Goal: Navigation & Orientation: Find specific page/section

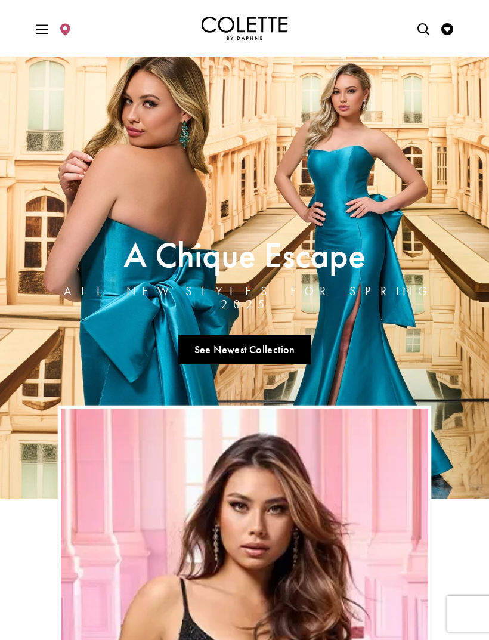
click at [287, 354] on link "See Newest Collection" at bounding box center [244, 350] width 132 height 30
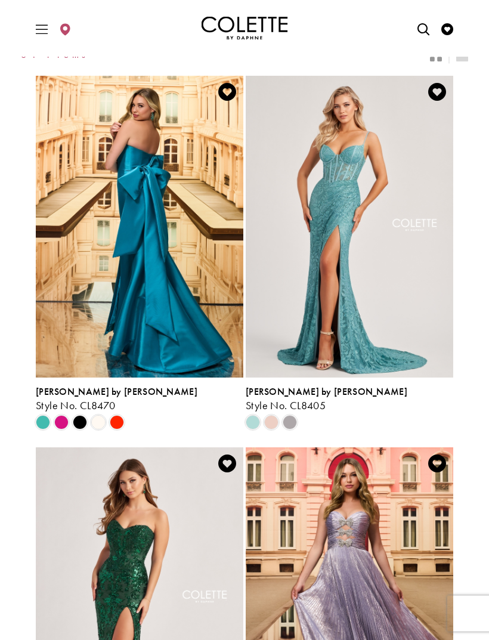
scroll to position [168, 0]
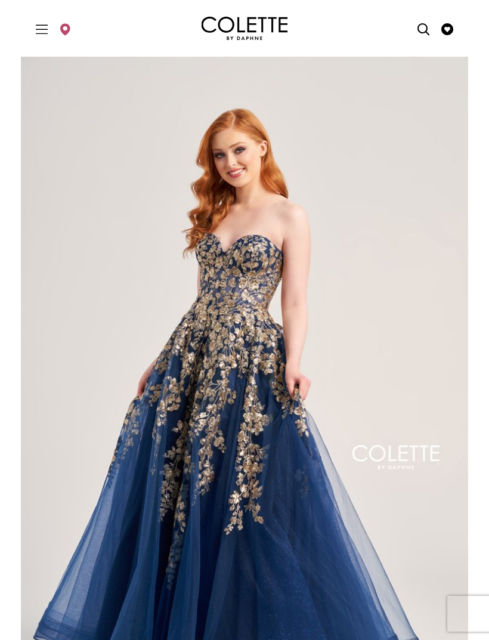
click at [222, 29] on img "Colette by Daphne Homepage" at bounding box center [245, 29] width 86 height 24
